Goal: Transaction & Acquisition: Download file/media

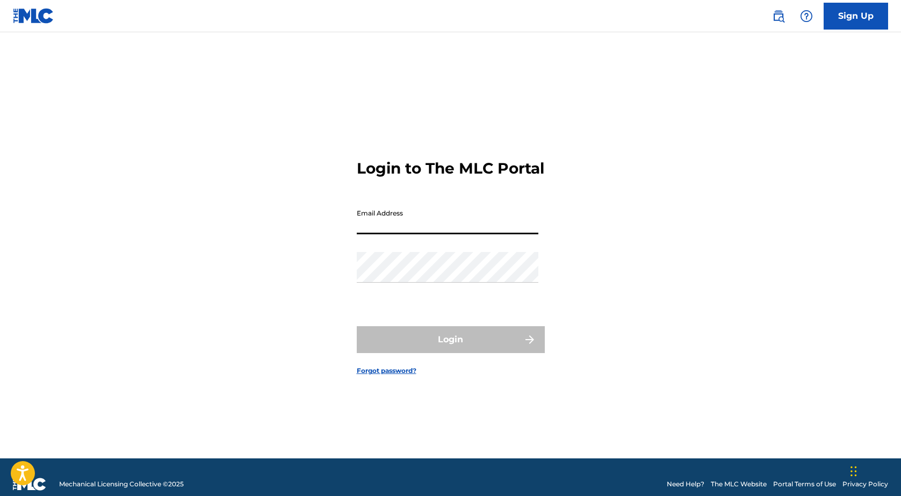
type input "[EMAIL_ADDRESS][DOMAIN_NAME]"
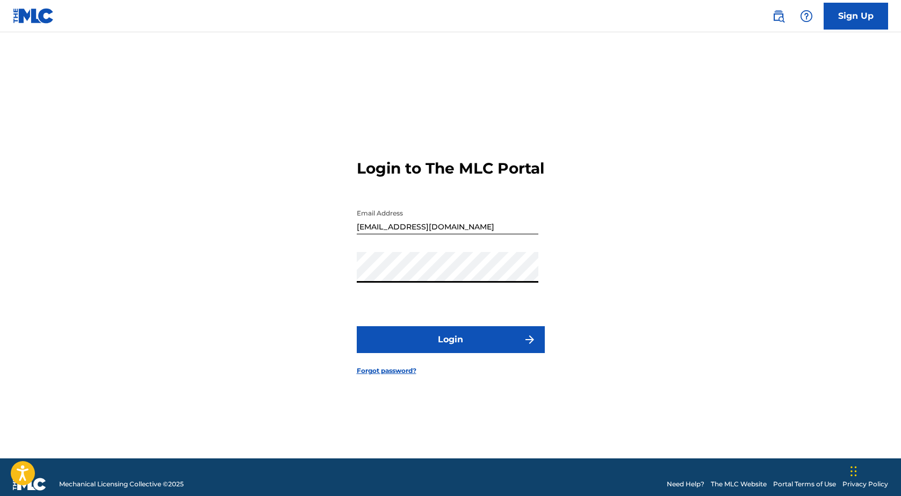
click at [441, 344] on button "Login" at bounding box center [451, 339] width 188 height 27
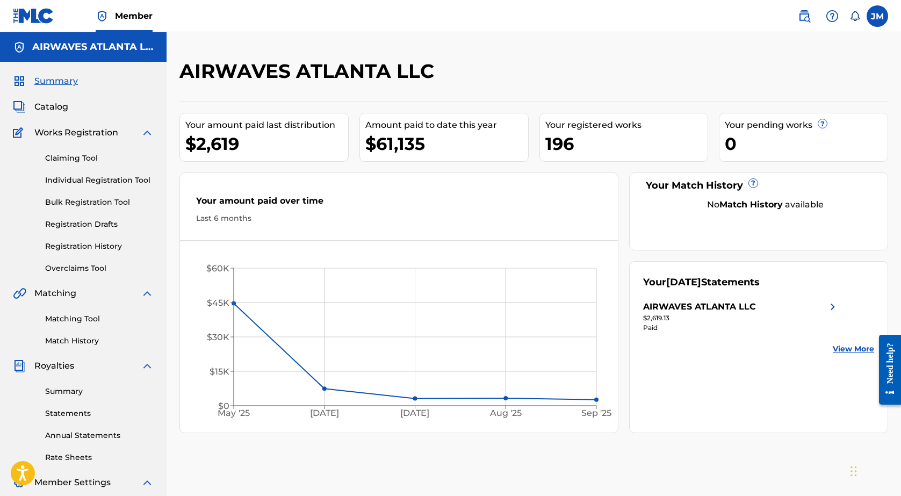
click at [81, 313] on link "Matching Tool" at bounding box center [99, 318] width 109 height 11
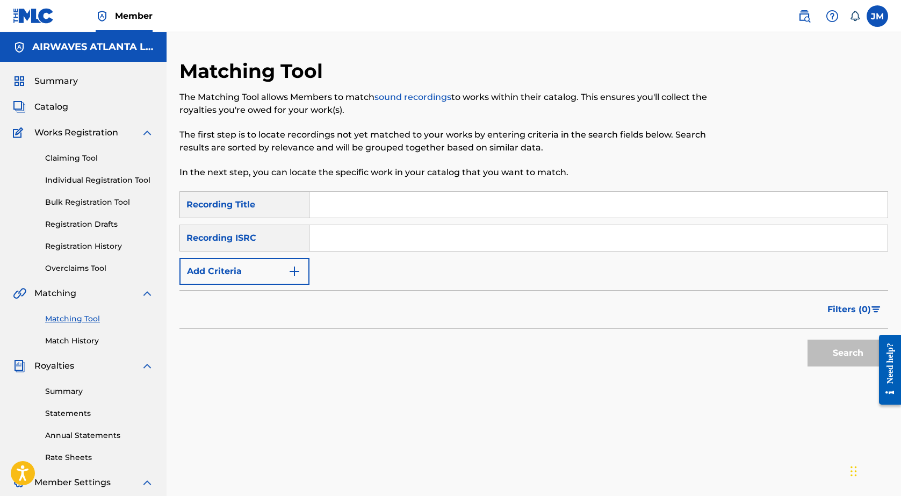
click at [45, 104] on span "Catalog" at bounding box center [51, 106] width 34 height 13
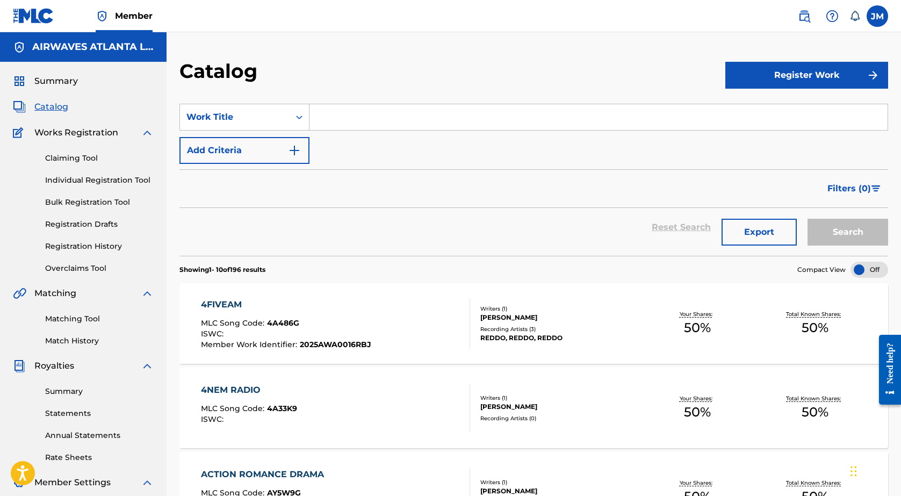
click at [90, 393] on link "Summary" at bounding box center [99, 391] width 109 height 11
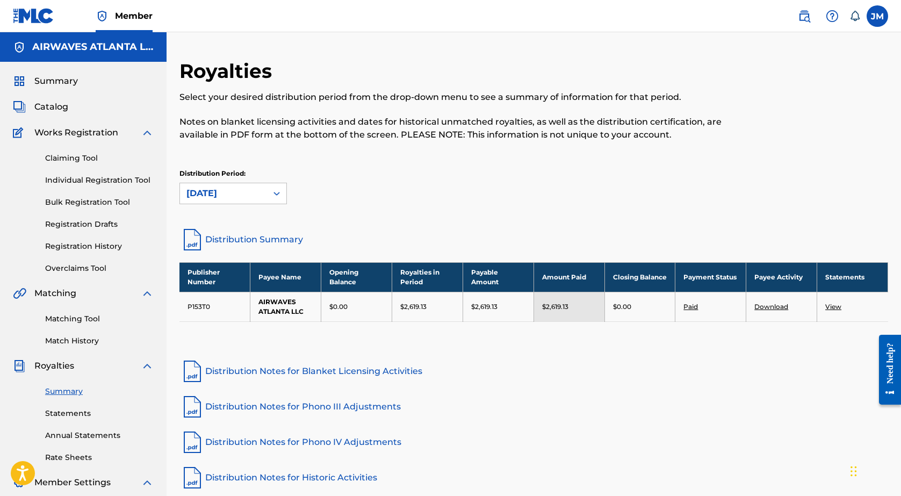
click at [68, 410] on link "Statements" at bounding box center [99, 413] width 109 height 11
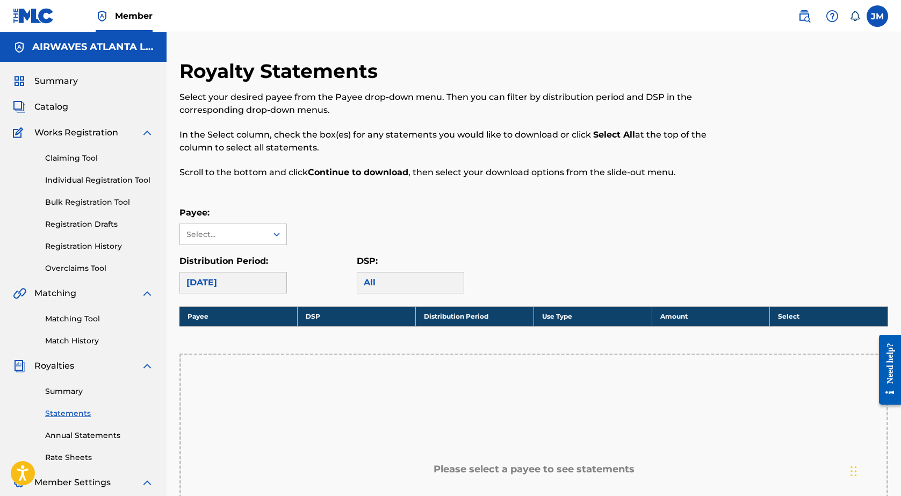
click at [268, 279] on div "[DATE]" at bounding box center [232, 282] width 107 height 21
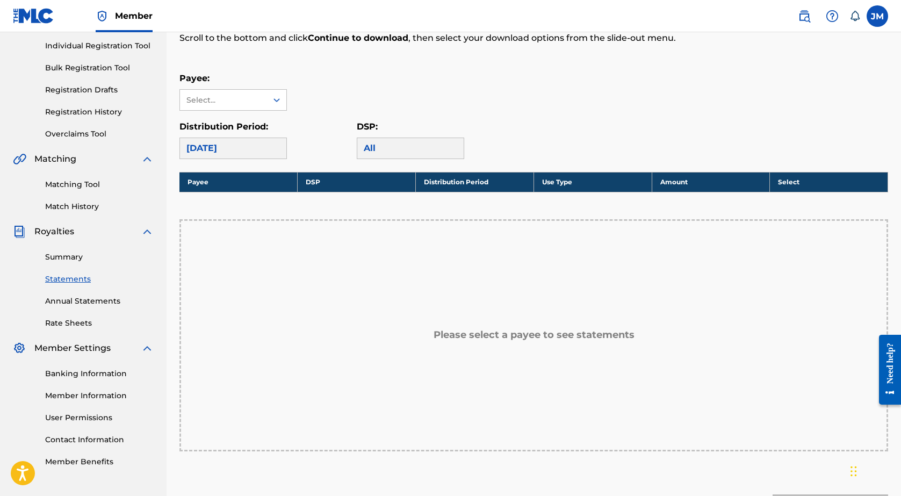
scroll to position [158, 0]
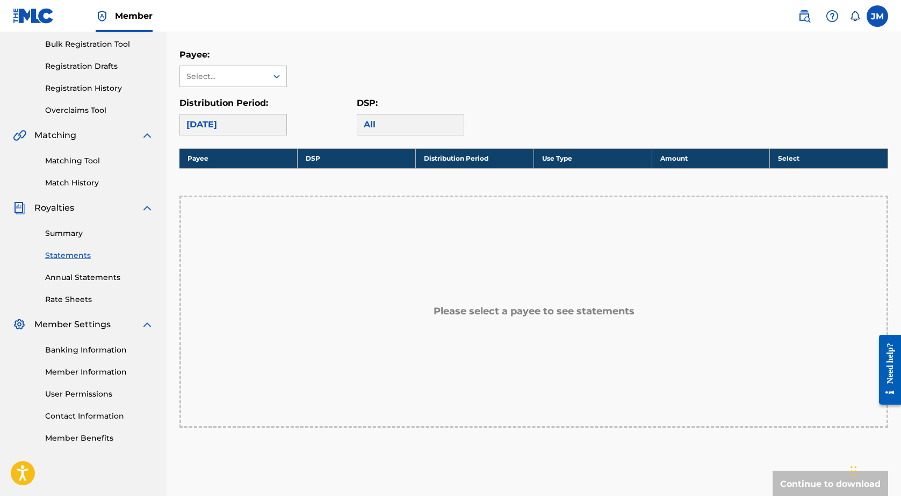
click at [227, 133] on div "[DATE]" at bounding box center [232, 124] width 107 height 21
click at [218, 77] on div "Select..." at bounding box center [222, 76] width 73 height 11
click at [218, 118] on div "AIRWAVES ATLANTA LLC" at bounding box center [233, 107] width 106 height 40
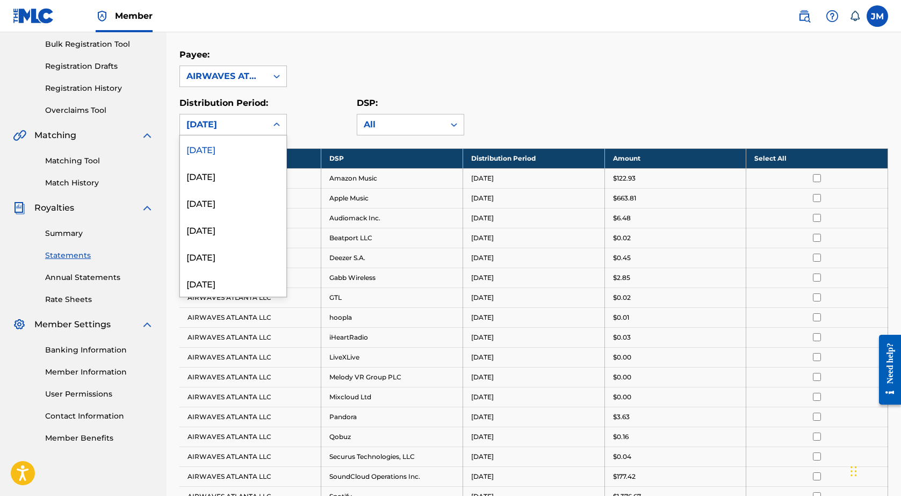
click at [228, 125] on div "[DATE]" at bounding box center [223, 124] width 74 height 13
click at [242, 200] on div "[DATE]" at bounding box center [233, 202] width 106 height 27
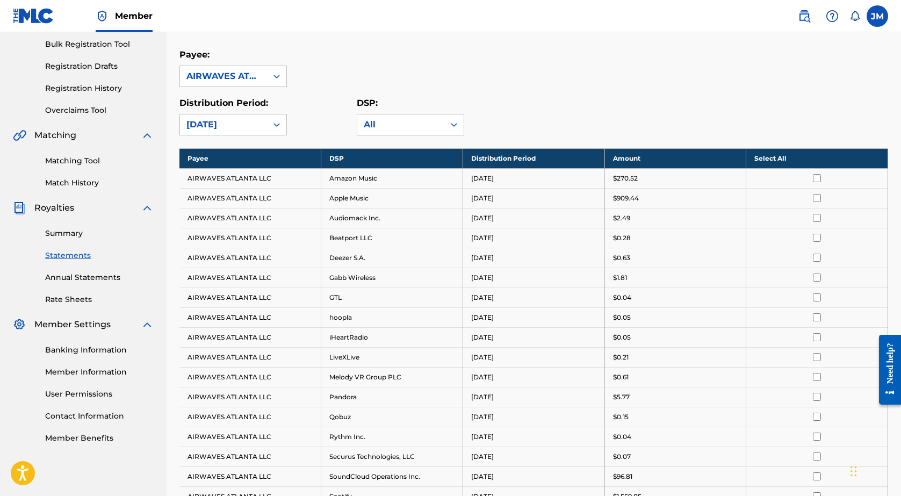
click at [813, 180] on input "checkbox" at bounding box center [817, 178] width 8 height 8
click at [817, 194] on input "checkbox" at bounding box center [817, 198] width 8 height 8
click at [815, 212] on td at bounding box center [817, 218] width 142 height 20
click at [815, 215] on input "checkbox" at bounding box center [817, 218] width 8 height 8
click at [816, 237] on input "checkbox" at bounding box center [817, 238] width 8 height 8
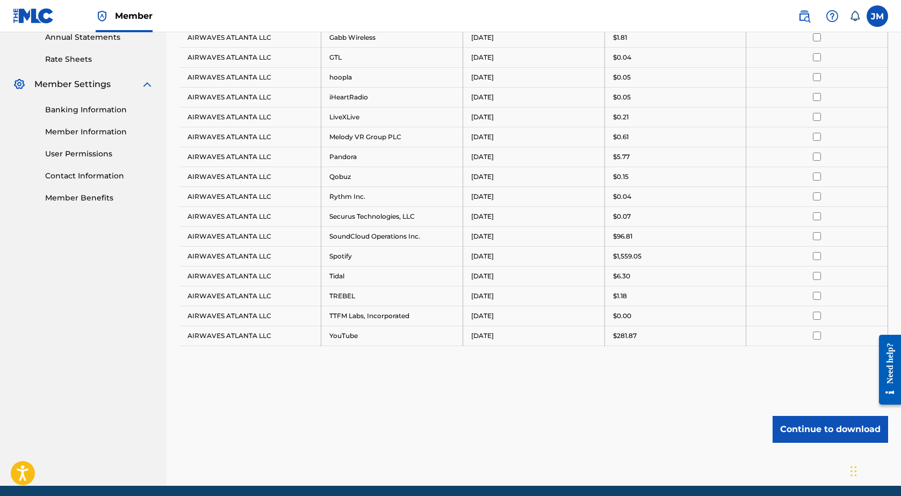
scroll to position [437, 0]
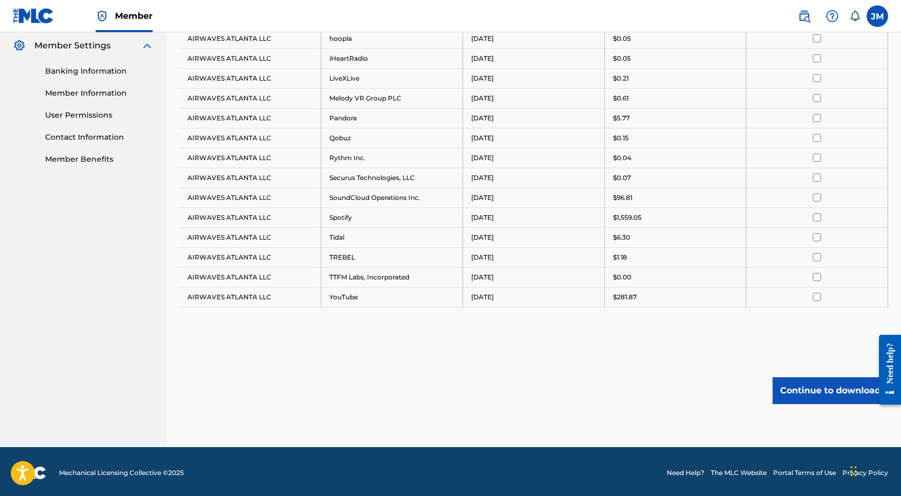
click at [819, 294] on input "checkbox" at bounding box center [817, 297] width 8 height 8
click at [819, 280] on input "checkbox" at bounding box center [817, 277] width 8 height 8
click at [818, 257] on input "checkbox" at bounding box center [817, 257] width 8 height 8
click at [816, 243] on td at bounding box center [817, 237] width 142 height 20
click at [816, 237] on input "checkbox" at bounding box center [817, 237] width 8 height 8
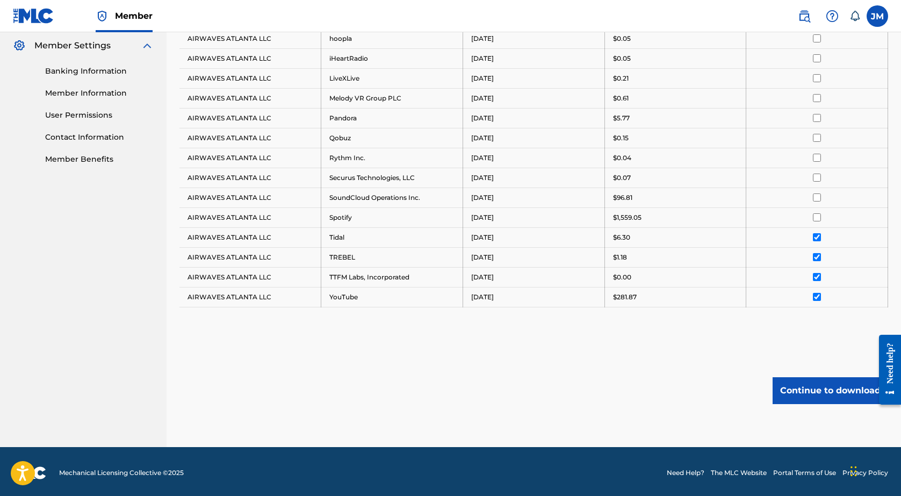
click at [817, 219] on input "checkbox" at bounding box center [817, 217] width 8 height 8
click at [816, 194] on input "checkbox" at bounding box center [817, 197] width 8 height 8
click at [816, 184] on td at bounding box center [817, 178] width 142 height 20
click at [815, 179] on input "checkbox" at bounding box center [817, 177] width 8 height 8
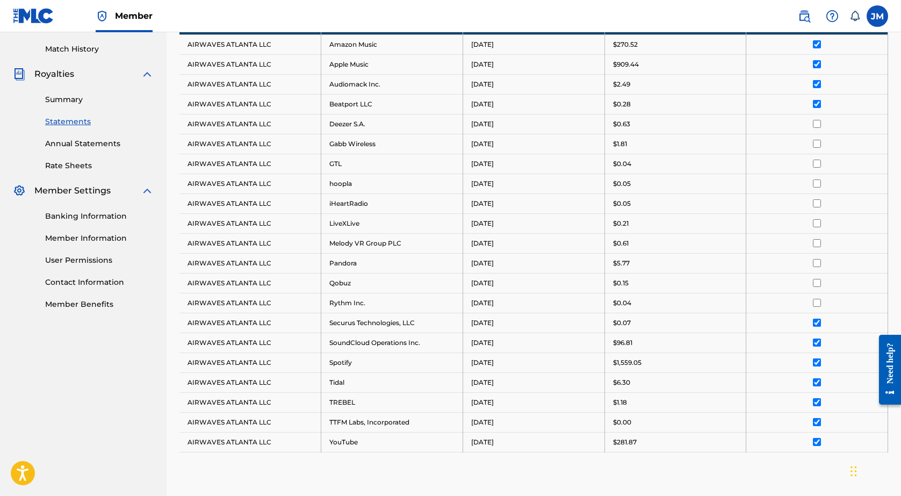
scroll to position [214, 0]
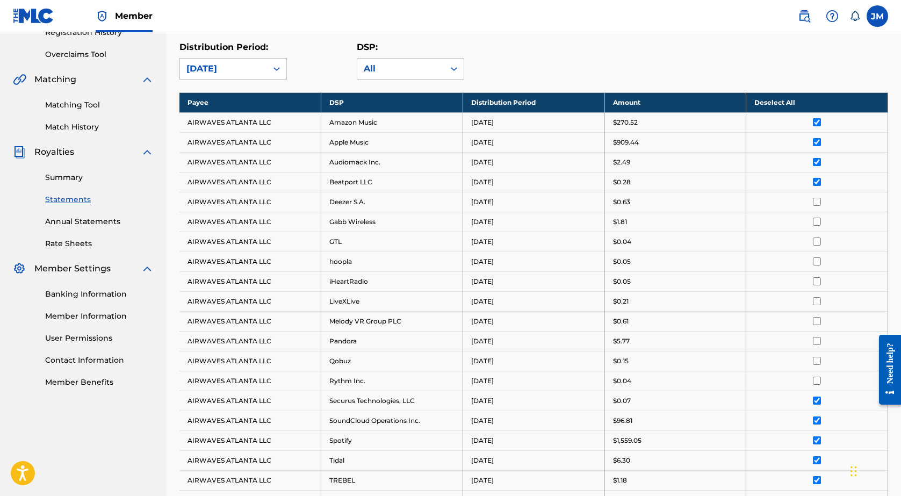
click at [817, 204] on input "checkbox" at bounding box center [817, 202] width 8 height 8
click at [818, 222] on input "checkbox" at bounding box center [817, 222] width 8 height 8
click at [819, 238] on input "checkbox" at bounding box center [817, 241] width 8 height 8
click at [820, 262] on input "checkbox" at bounding box center [817, 261] width 8 height 8
click at [816, 279] on input "checkbox" at bounding box center [817, 281] width 8 height 8
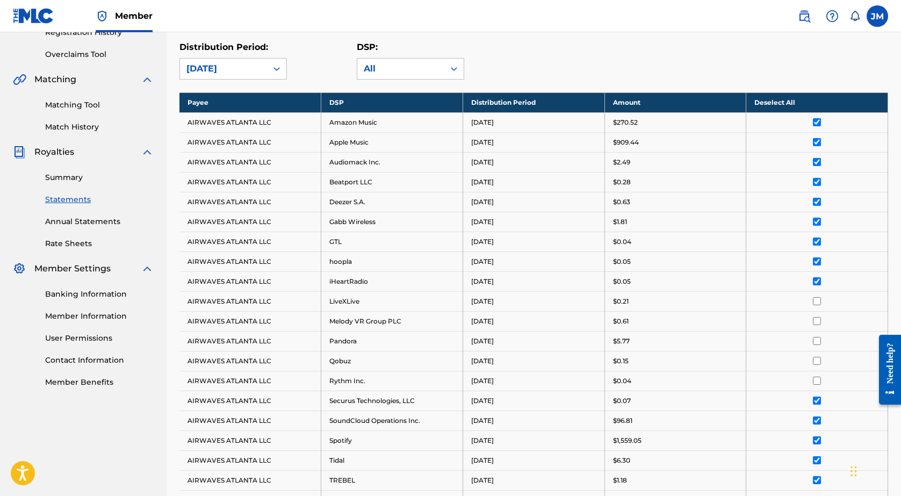
click at [816, 313] on td at bounding box center [817, 321] width 142 height 20
click at [816, 315] on td at bounding box center [817, 321] width 142 height 20
click at [816, 305] on td at bounding box center [817, 301] width 142 height 20
click at [815, 303] on input "checkbox" at bounding box center [817, 301] width 8 height 8
click at [815, 316] on td at bounding box center [817, 321] width 142 height 20
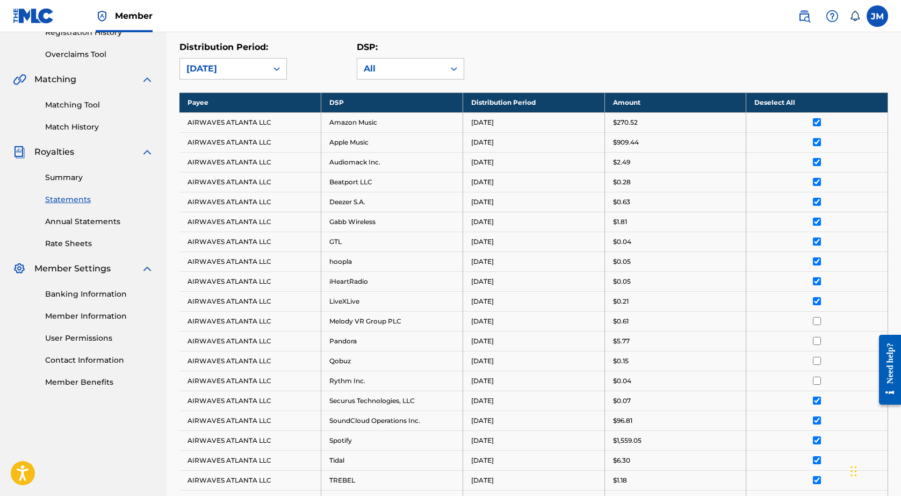
click at [815, 319] on input "checkbox" at bounding box center [817, 321] width 8 height 8
click at [815, 337] on input "checkbox" at bounding box center [817, 341] width 8 height 8
click at [815, 353] on td at bounding box center [817, 361] width 142 height 20
click at [819, 378] on input "checkbox" at bounding box center [817, 381] width 8 height 8
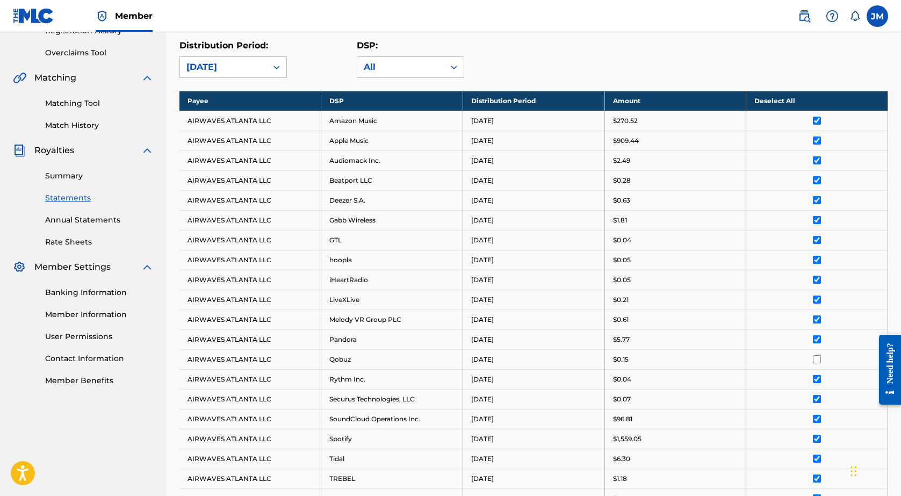
click at [818, 361] on input "checkbox" at bounding box center [817, 359] width 8 height 8
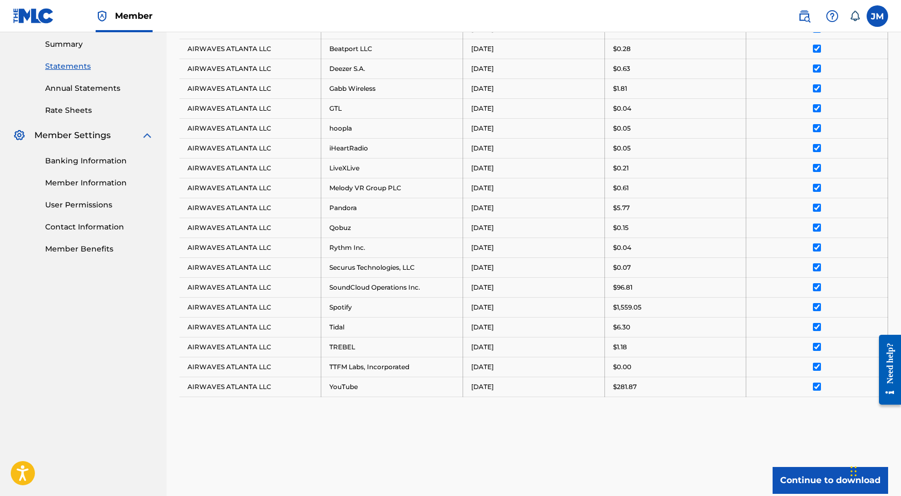
scroll to position [349, 0]
click at [817, 365] on input "checkbox" at bounding box center [817, 365] width 8 height 8
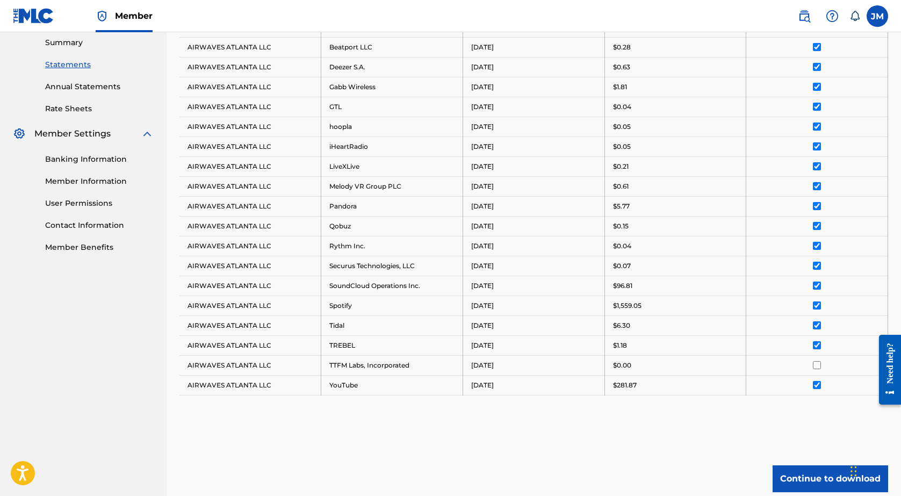
click at [819, 467] on button "Continue to download" at bounding box center [829, 478] width 115 height 27
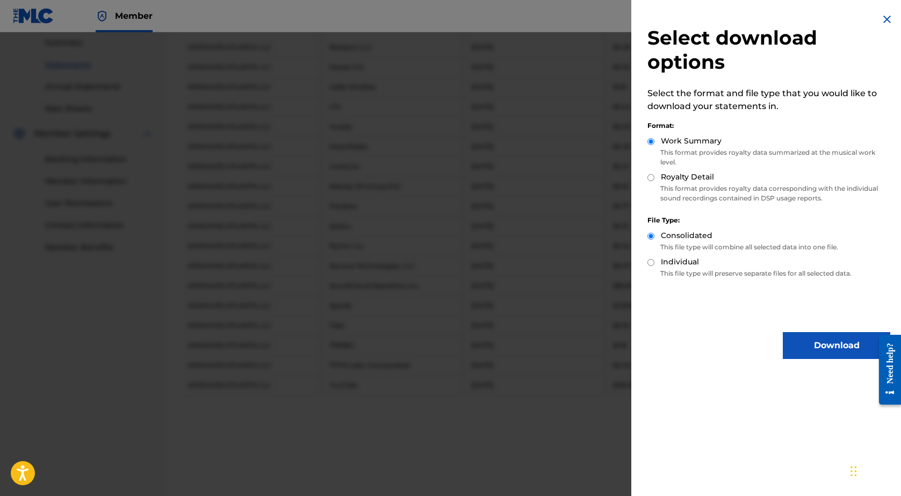
click at [789, 346] on button "Download" at bounding box center [836, 345] width 107 height 27
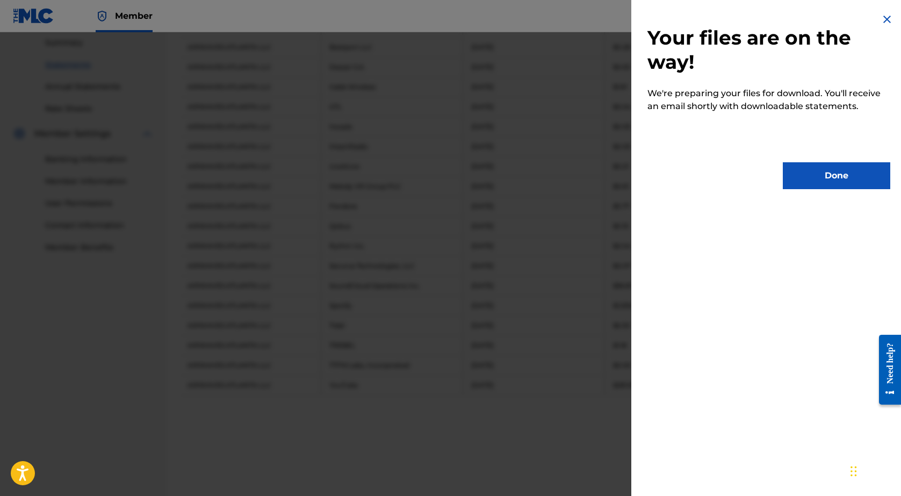
click at [807, 171] on button "Done" at bounding box center [836, 175] width 107 height 27
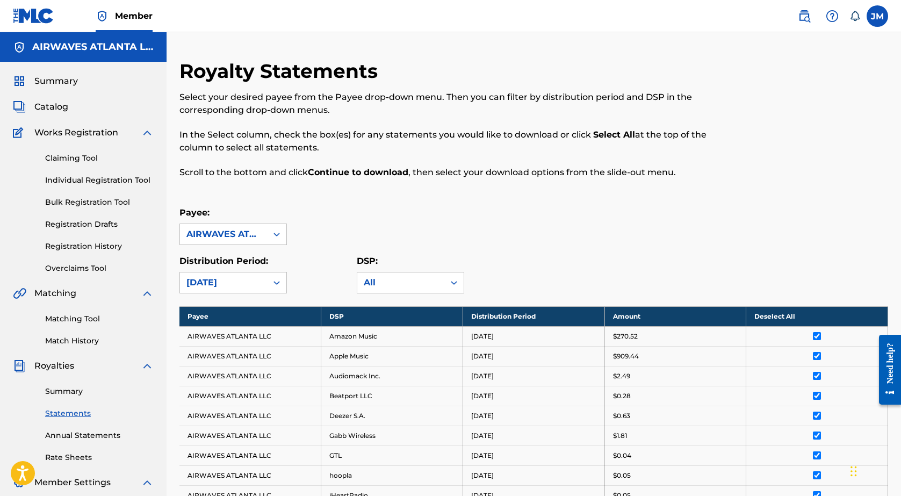
scroll to position [0, 0]
click at [229, 285] on div "[DATE]" at bounding box center [223, 282] width 74 height 13
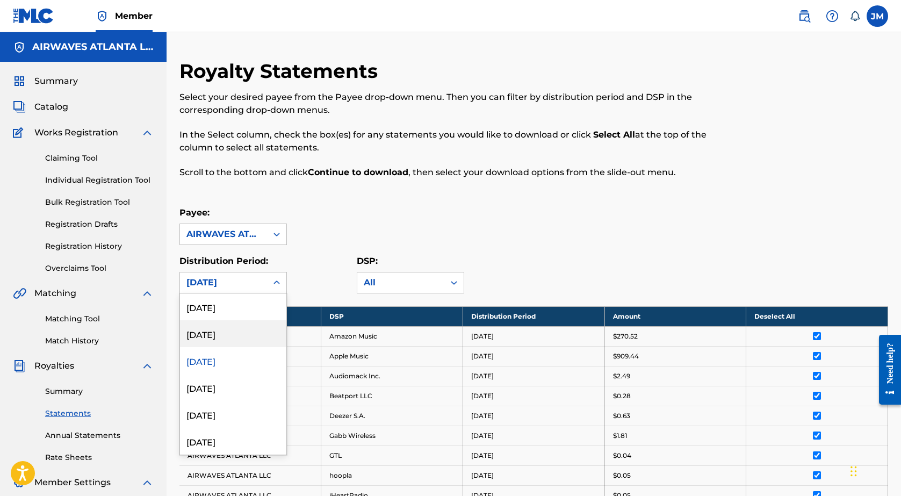
click at [215, 344] on div "[DATE]" at bounding box center [233, 333] width 106 height 27
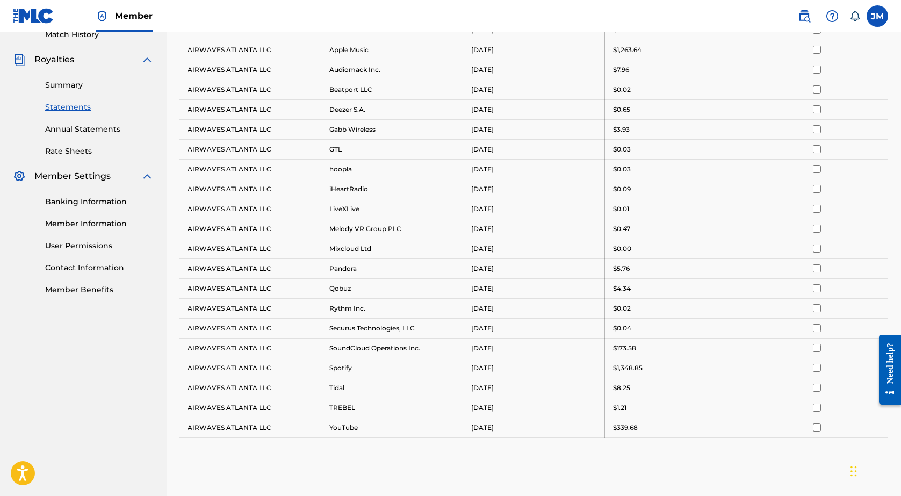
scroll to position [317, 0]
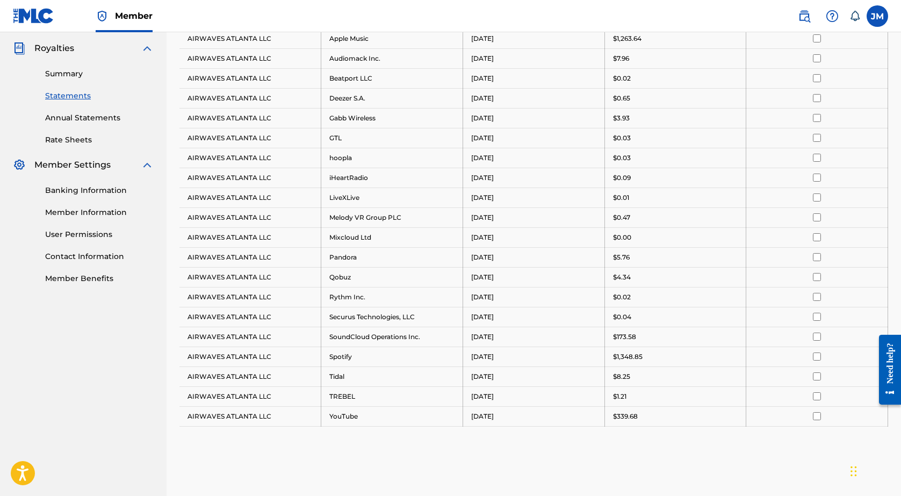
click at [816, 416] on input "checkbox" at bounding box center [817, 416] width 8 height 8
click at [816, 395] on input "checkbox" at bounding box center [817, 396] width 8 height 8
click at [815, 376] on input "checkbox" at bounding box center [817, 376] width 8 height 8
click at [816, 359] on input "checkbox" at bounding box center [817, 356] width 8 height 8
click at [816, 337] on input "checkbox" at bounding box center [817, 336] width 8 height 8
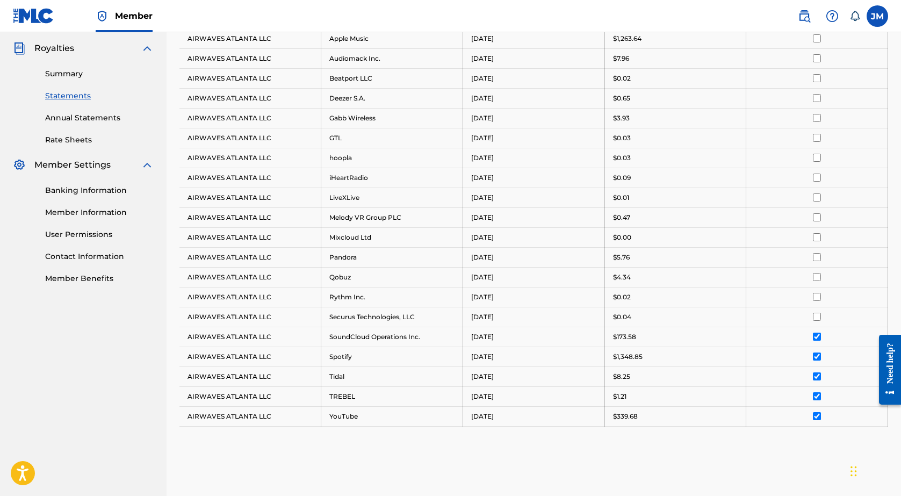
click at [816, 320] on td at bounding box center [817, 317] width 142 height 20
click at [814, 289] on td at bounding box center [817, 297] width 142 height 20
click at [814, 298] on input "checkbox" at bounding box center [817, 297] width 8 height 8
click at [816, 317] on input "checkbox" at bounding box center [817, 317] width 8 height 8
click at [817, 278] on input "checkbox" at bounding box center [817, 277] width 8 height 8
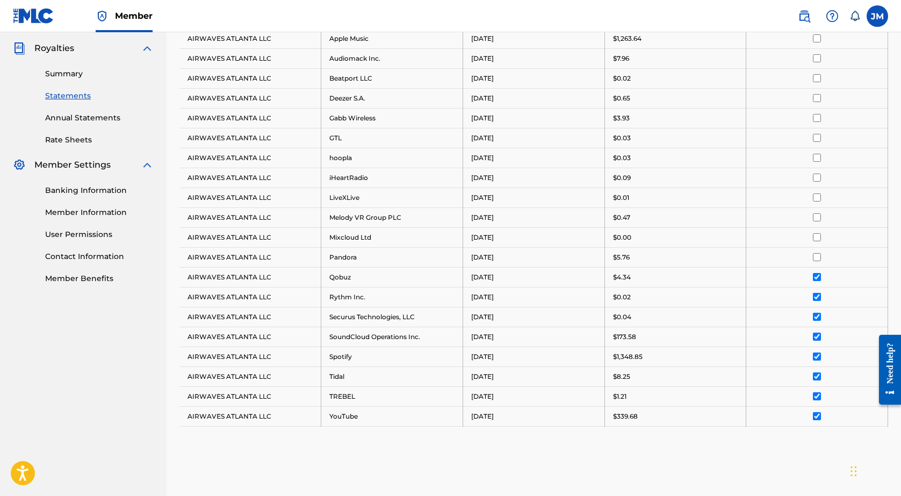
click at [817, 259] on input "checkbox" at bounding box center [817, 257] width 8 height 8
click at [815, 213] on td at bounding box center [817, 217] width 142 height 20
click at [815, 215] on input "checkbox" at bounding box center [817, 217] width 8 height 8
click at [815, 196] on input "checkbox" at bounding box center [817, 197] width 8 height 8
click at [815, 177] on input "checkbox" at bounding box center [817, 177] width 8 height 8
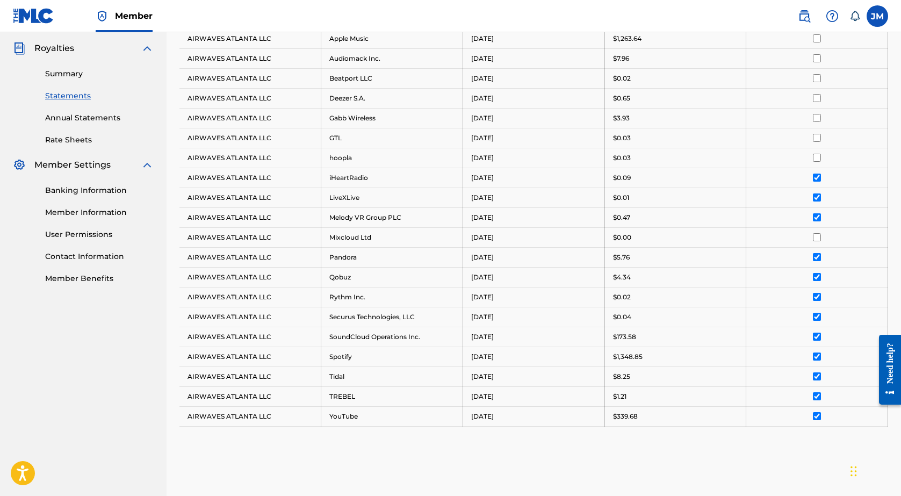
click at [815, 156] on input "checkbox" at bounding box center [817, 158] width 8 height 8
click at [815, 132] on td at bounding box center [817, 138] width 142 height 20
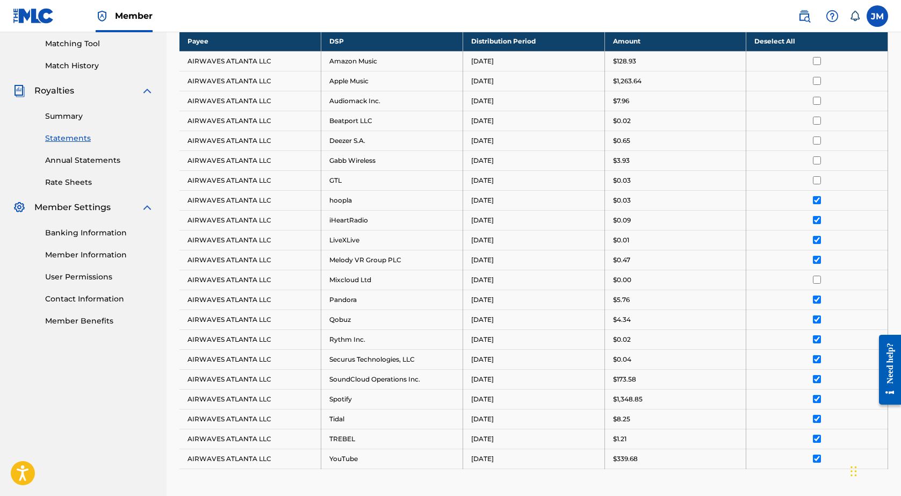
scroll to position [269, 0]
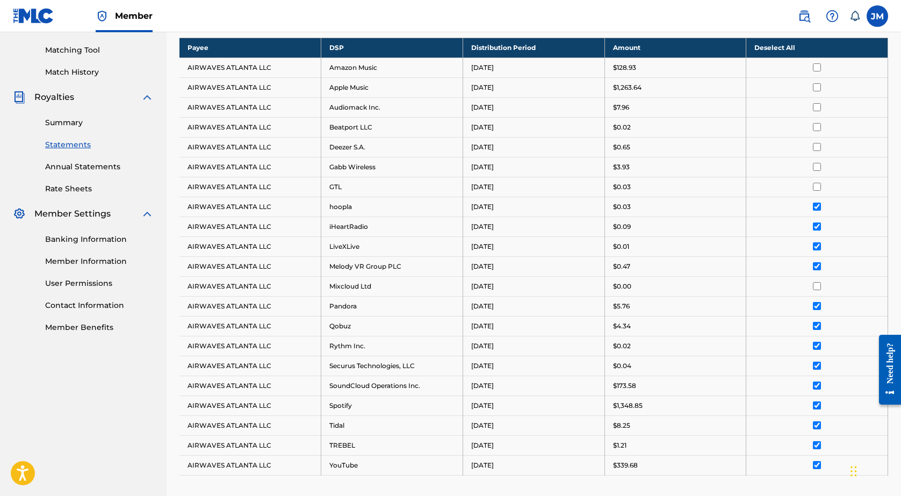
click at [817, 186] on input "checkbox" at bounding box center [817, 187] width 8 height 8
click at [817, 167] on input "checkbox" at bounding box center [817, 167] width 8 height 8
click at [815, 141] on td at bounding box center [817, 147] width 142 height 20
click at [815, 130] on input "checkbox" at bounding box center [817, 127] width 8 height 8
click at [815, 142] on td at bounding box center [817, 147] width 142 height 20
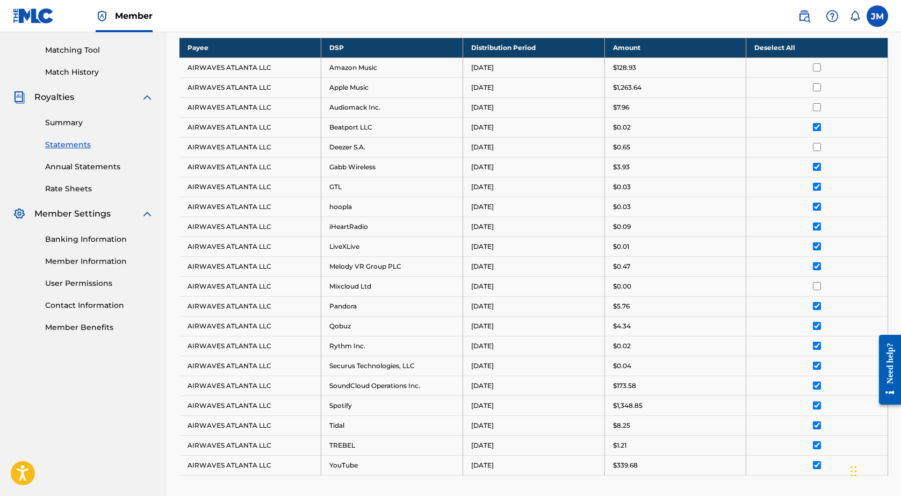
click at [818, 107] on input "checkbox" at bounding box center [817, 107] width 8 height 8
click at [816, 149] on input "checkbox" at bounding box center [817, 147] width 8 height 8
click at [815, 85] on input "checkbox" at bounding box center [817, 87] width 8 height 8
click at [815, 66] on input "checkbox" at bounding box center [817, 67] width 8 height 8
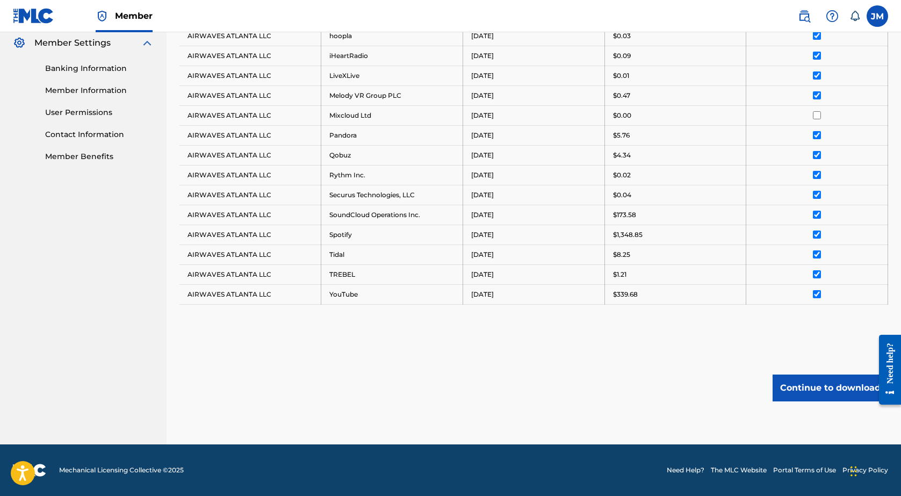
scroll to position [439, 0]
click at [807, 387] on button "Continue to download" at bounding box center [829, 387] width 115 height 27
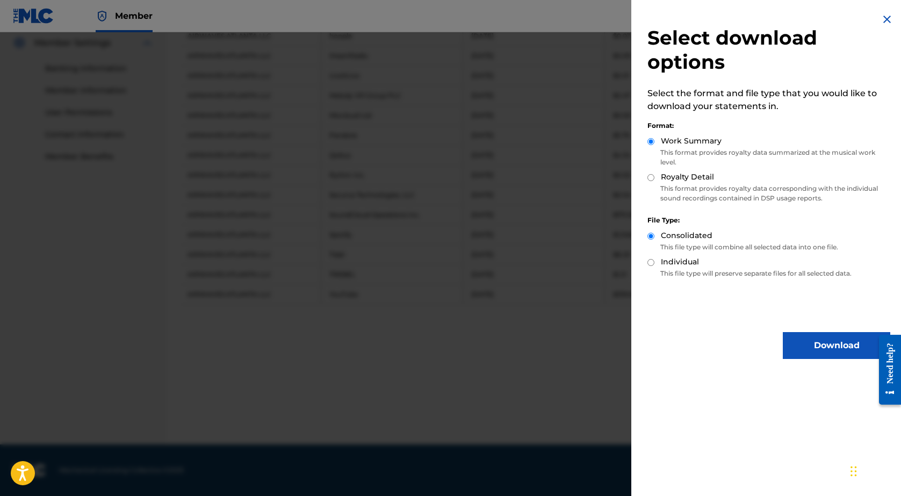
click at [810, 349] on button "Download" at bounding box center [836, 345] width 107 height 27
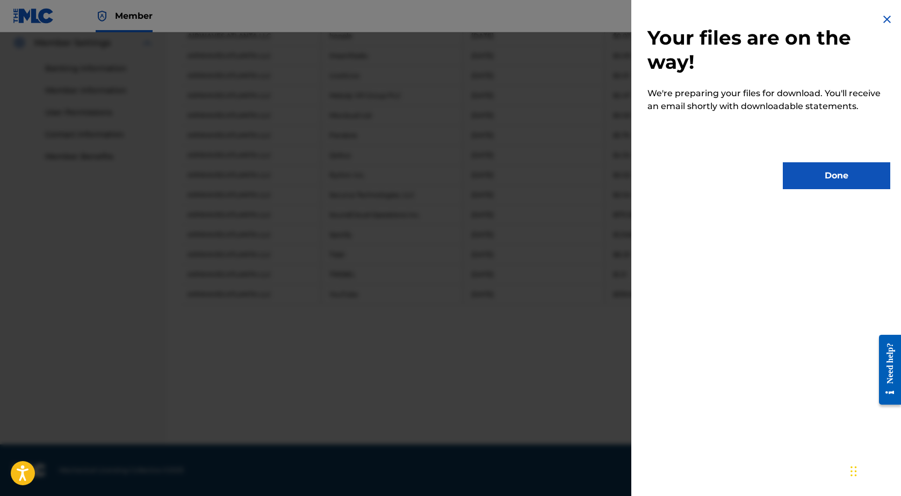
click at [818, 153] on div "Your files are on the way! We're preparing your files for download. You'll rece…" at bounding box center [768, 101] width 275 height 202
click at [820, 164] on button "Done" at bounding box center [836, 175] width 107 height 27
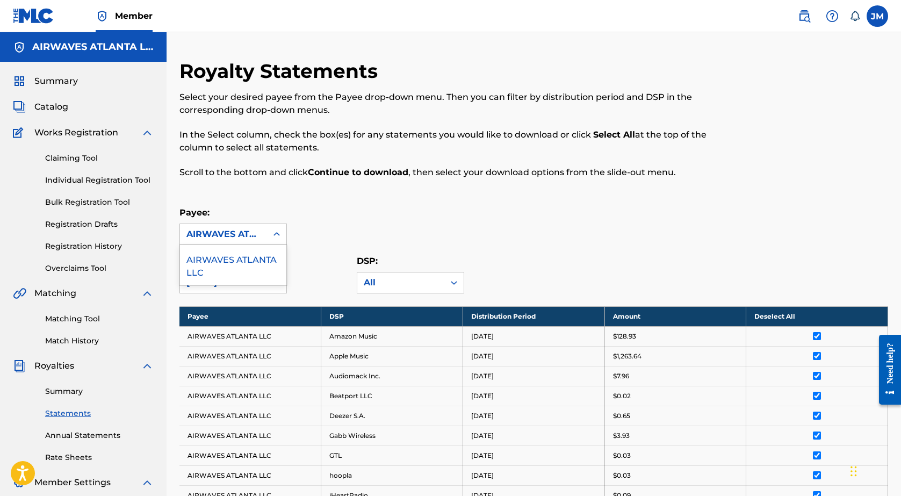
scroll to position [0, 0]
click at [227, 239] on div "AIRWAVES ATLANTA LLC" at bounding box center [223, 234] width 74 height 13
click at [301, 181] on div "Royalty Statements Select your desired payee from the Payee drop-down menu. The…" at bounding box center [452, 125] width 546 height 132
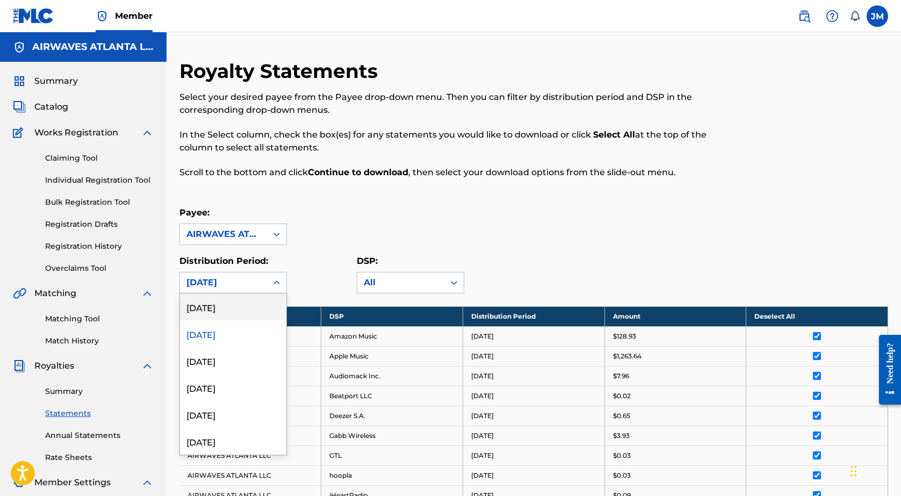
click at [216, 287] on div "[DATE]" at bounding box center [223, 282] width 74 height 13
click at [212, 308] on div "[DATE]" at bounding box center [233, 306] width 106 height 27
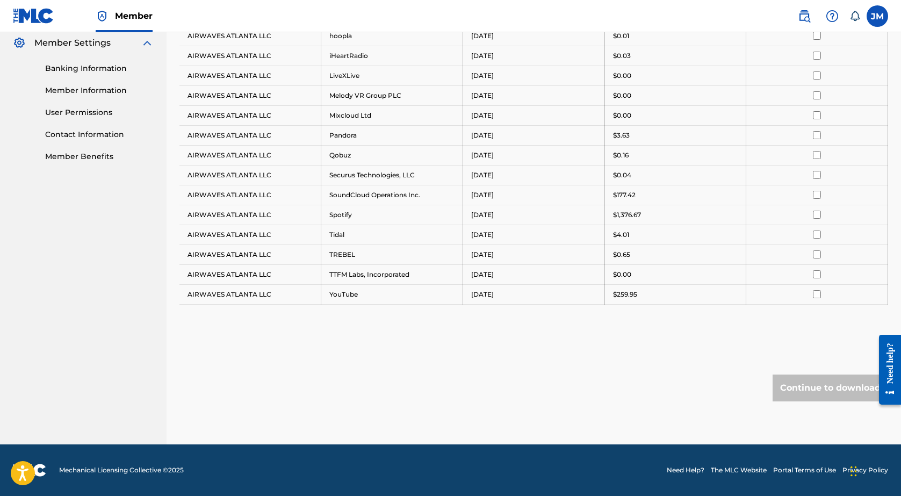
scroll to position [439, 0]
click at [816, 297] on input "checkbox" at bounding box center [817, 294] width 8 height 8
click at [816, 256] on input "checkbox" at bounding box center [817, 254] width 8 height 8
click at [817, 242] on td at bounding box center [817, 235] width 142 height 20
click at [816, 235] on input "checkbox" at bounding box center [817, 234] width 8 height 8
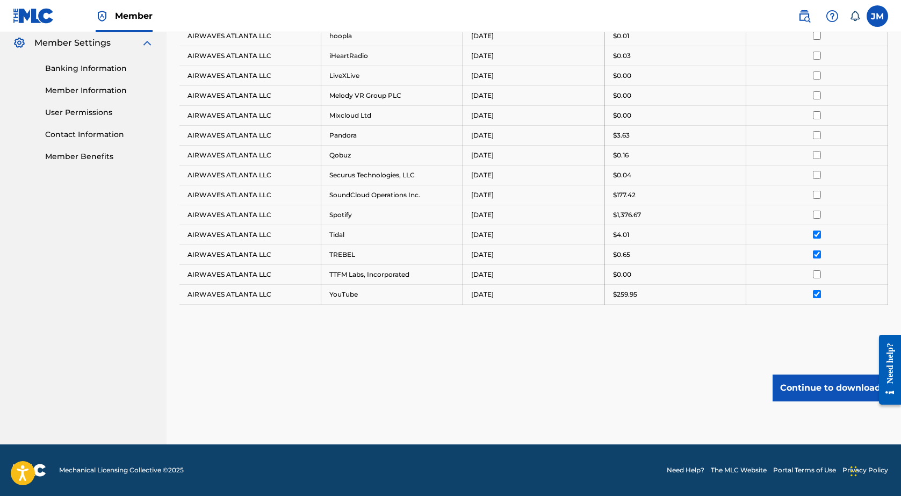
click at [818, 216] on input "checkbox" at bounding box center [817, 215] width 8 height 8
click at [816, 197] on input "checkbox" at bounding box center [817, 195] width 8 height 8
click at [809, 168] on td at bounding box center [817, 175] width 142 height 20
click at [815, 153] on input "checkbox" at bounding box center [817, 155] width 8 height 8
click at [814, 172] on input "checkbox" at bounding box center [817, 175] width 8 height 8
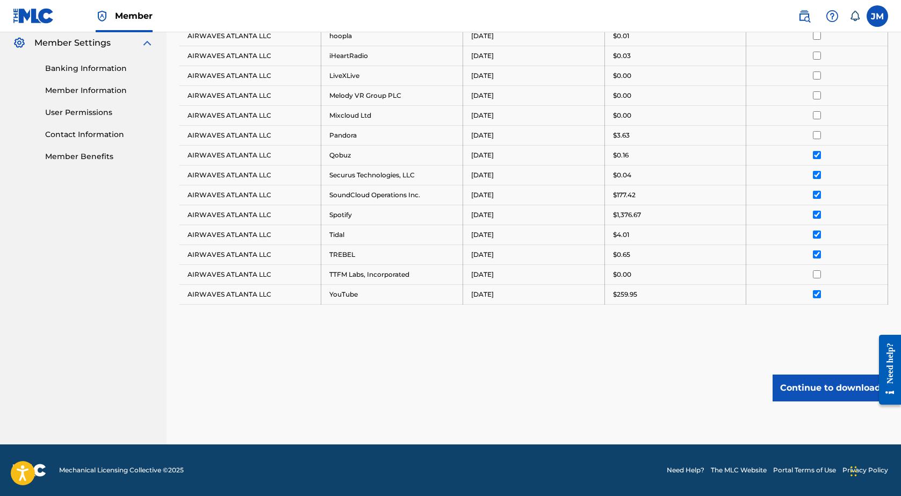
click at [815, 136] on input "checkbox" at bounding box center [817, 135] width 8 height 8
click at [815, 111] on td at bounding box center [817, 115] width 142 height 20
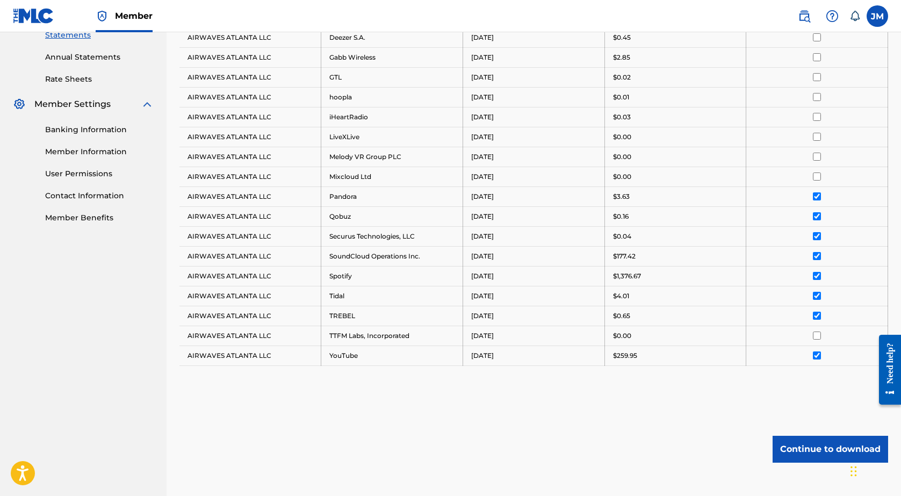
scroll to position [375, 0]
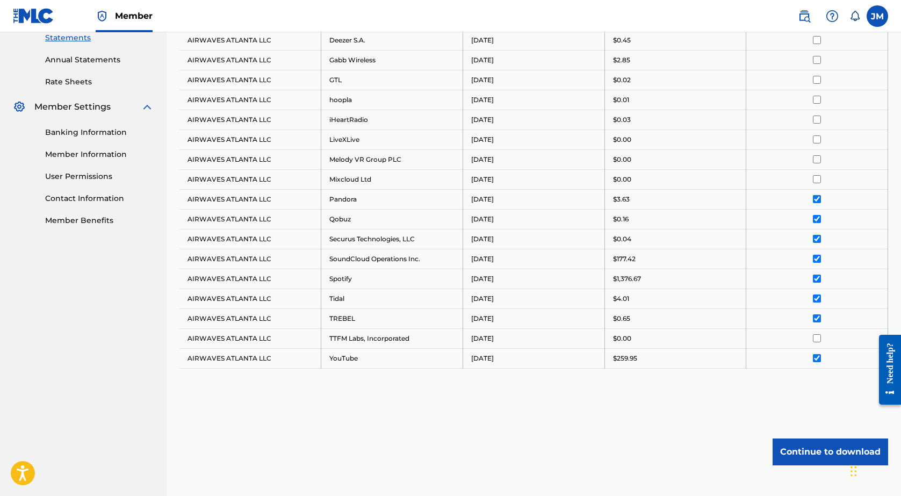
click at [814, 121] on input "checkbox" at bounding box center [817, 119] width 8 height 8
click at [814, 110] on td at bounding box center [817, 120] width 142 height 20
click at [814, 99] on input "checkbox" at bounding box center [817, 100] width 8 height 8
click at [816, 77] on input "checkbox" at bounding box center [817, 80] width 8 height 8
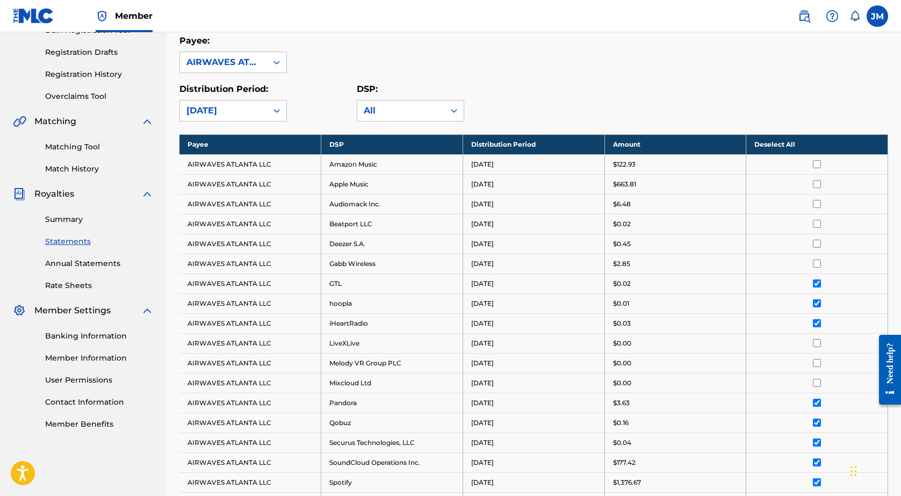
scroll to position [151, 0]
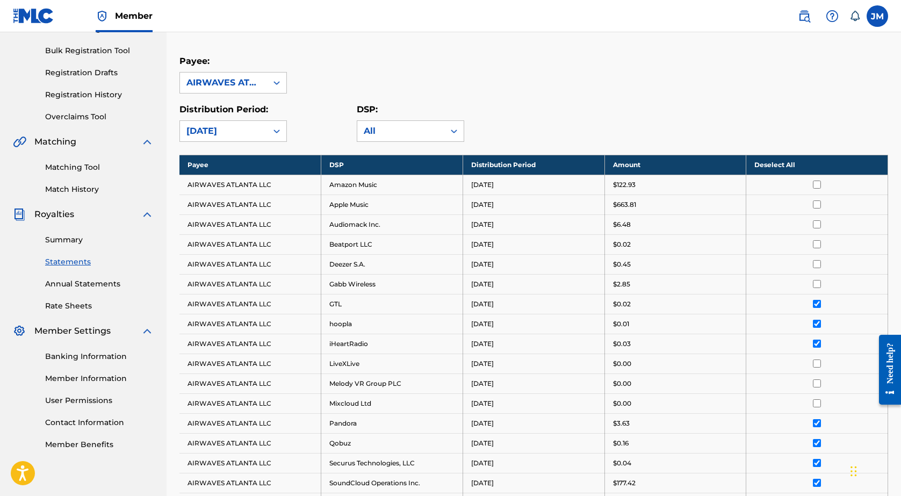
click at [814, 294] on td at bounding box center [817, 304] width 142 height 20
click at [814, 286] on input "checkbox" at bounding box center [817, 284] width 8 height 8
click at [815, 267] on input "checkbox" at bounding box center [817, 264] width 8 height 8
click at [815, 240] on input "checkbox" at bounding box center [817, 244] width 8 height 8
click at [815, 221] on input "checkbox" at bounding box center [817, 224] width 8 height 8
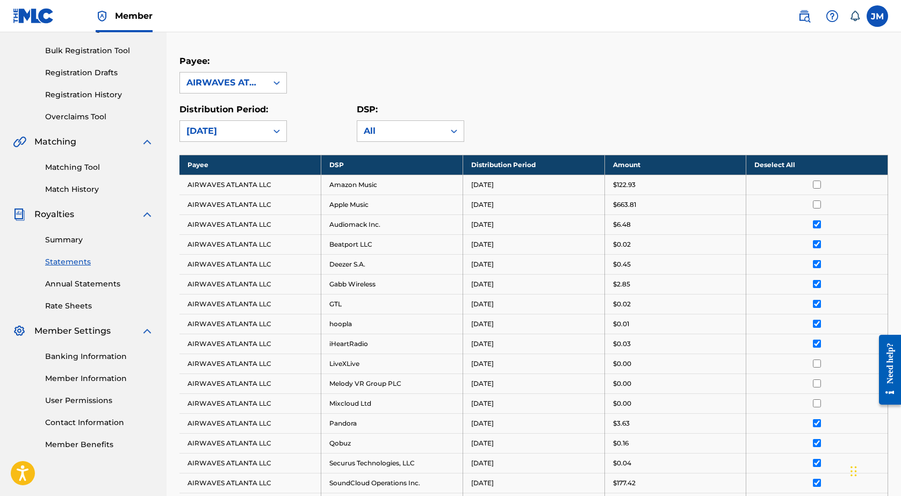
click at [815, 203] on input "checkbox" at bounding box center [817, 204] width 8 height 8
click at [815, 183] on input "checkbox" at bounding box center [817, 184] width 8 height 8
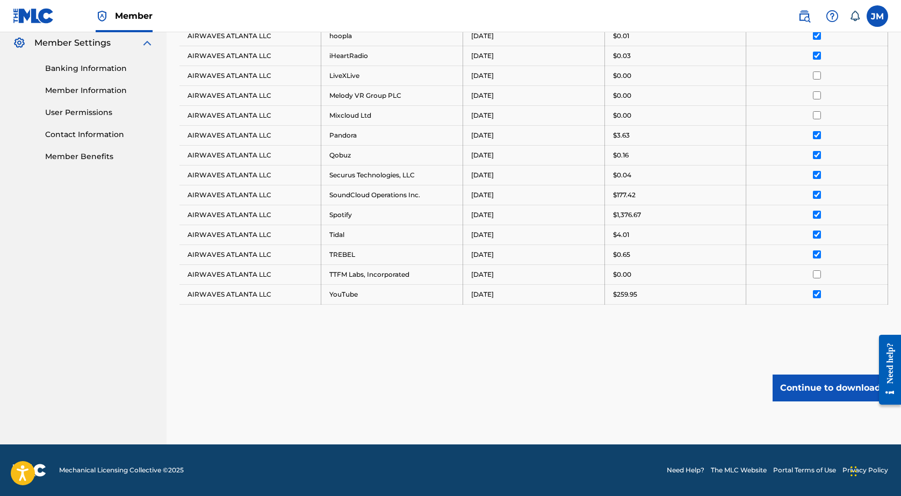
scroll to position [439, 0]
click at [807, 391] on button "Continue to download" at bounding box center [829, 387] width 115 height 27
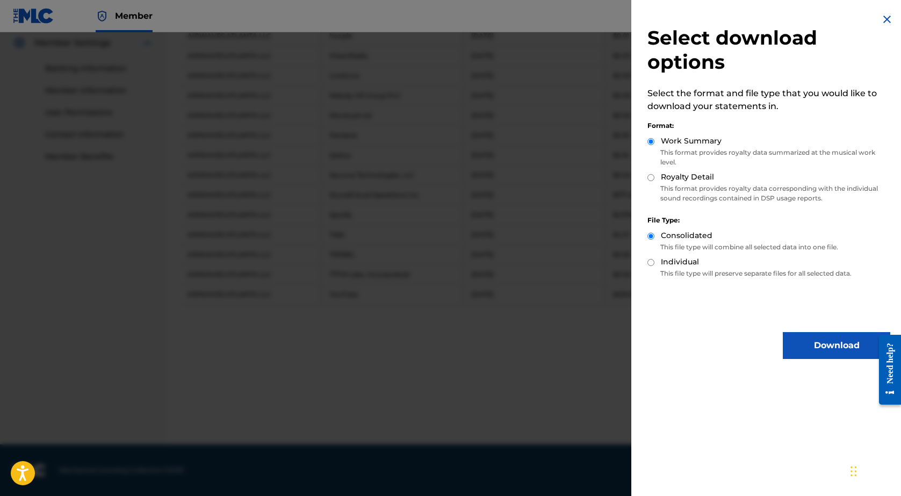
click at [794, 335] on button "Download" at bounding box center [836, 345] width 107 height 27
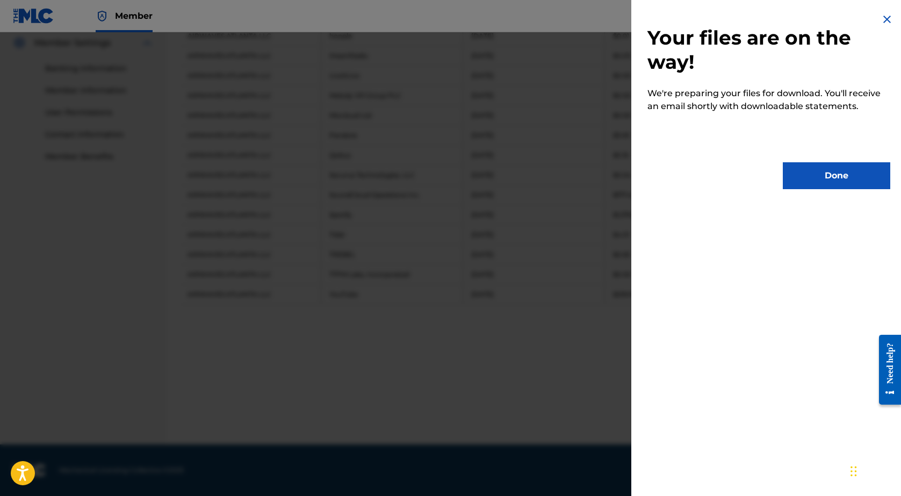
click at [836, 173] on button "Done" at bounding box center [836, 175] width 107 height 27
